Goal: Transaction & Acquisition: Purchase product/service

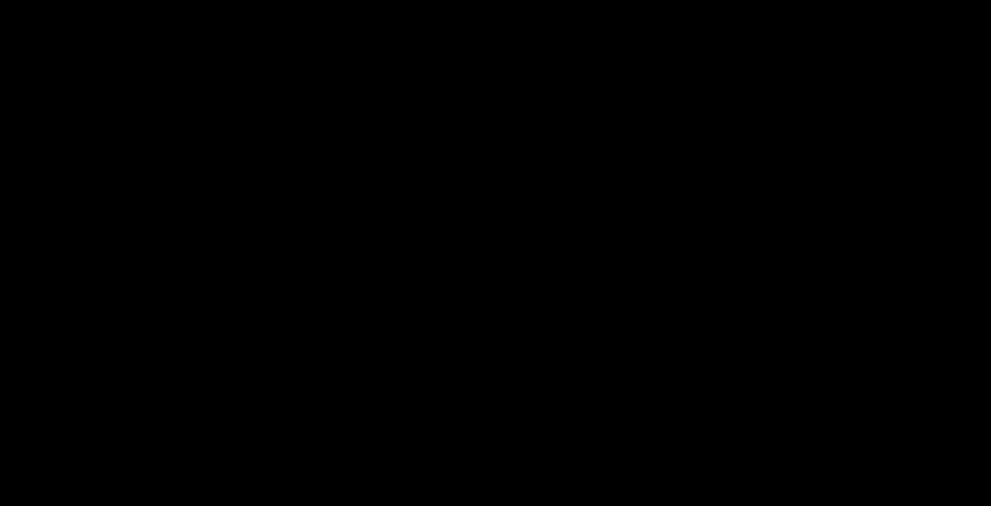
click at [1, 1] on img at bounding box center [0, 1] width 1 height 1
